Goal: Navigation & Orientation: Go to known website

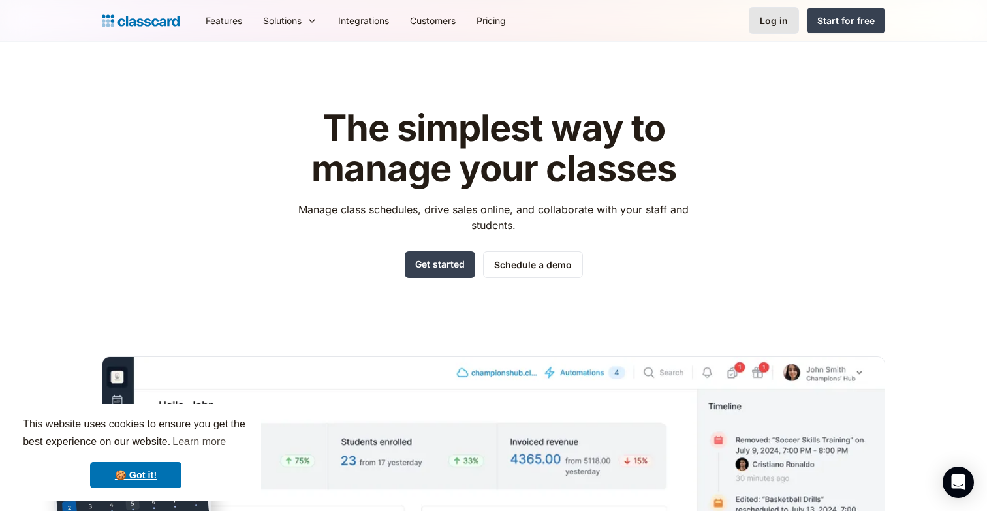
click at [770, 27] on div "Log in" at bounding box center [774, 21] width 28 height 14
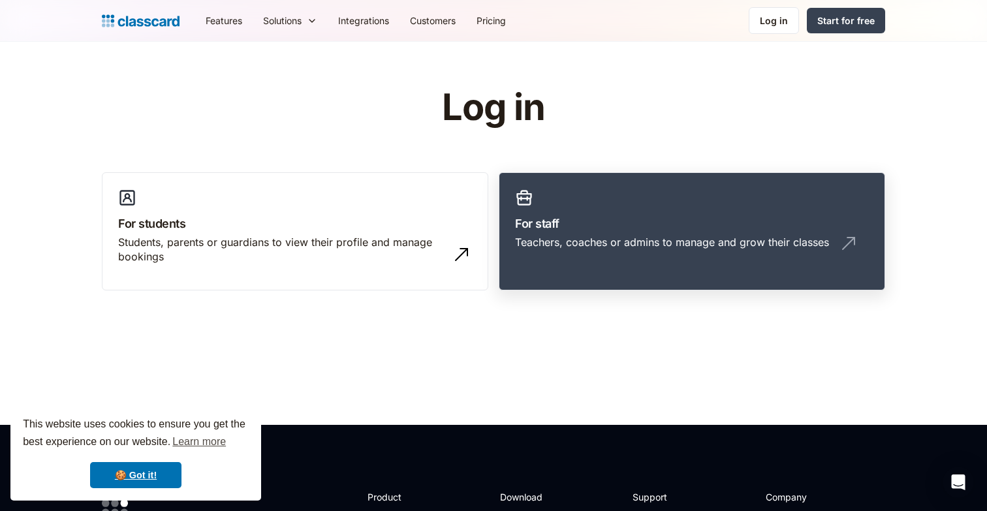
click at [533, 216] on h3 "For staff" at bounding box center [692, 224] width 354 height 18
